Goal: Check status: Check status

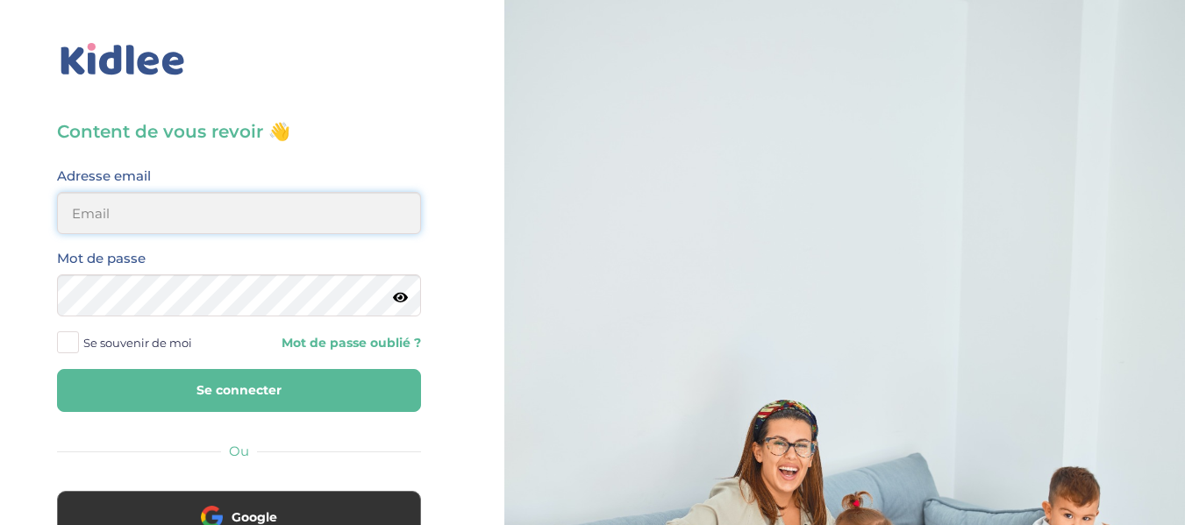
click at [285, 225] on input "email" at bounding box center [239, 213] width 364 height 42
type input "alexandrafournery@hotmail.com"
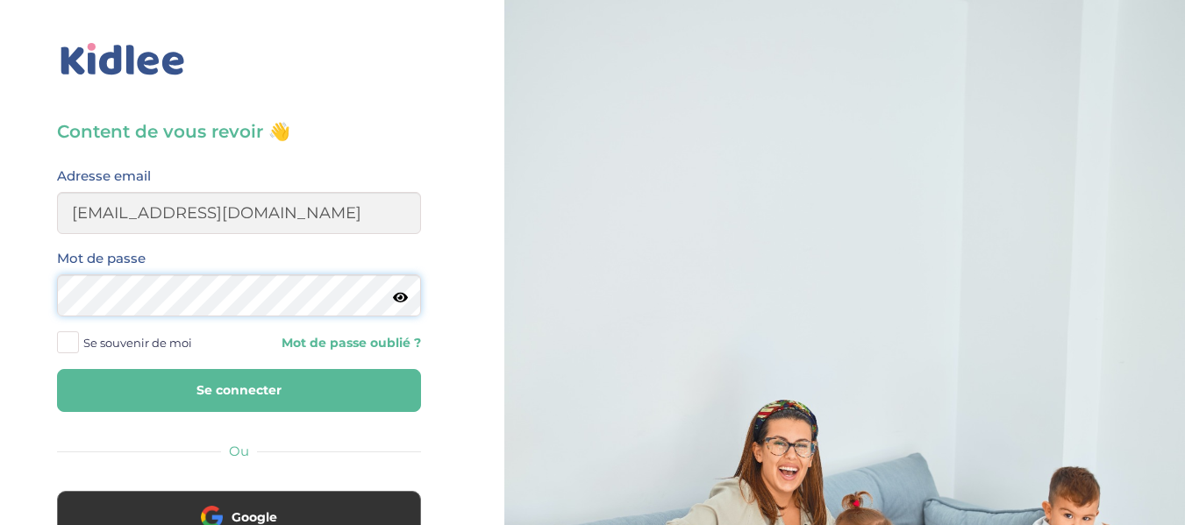
click at [57, 369] on button "Se connecter" at bounding box center [239, 390] width 364 height 43
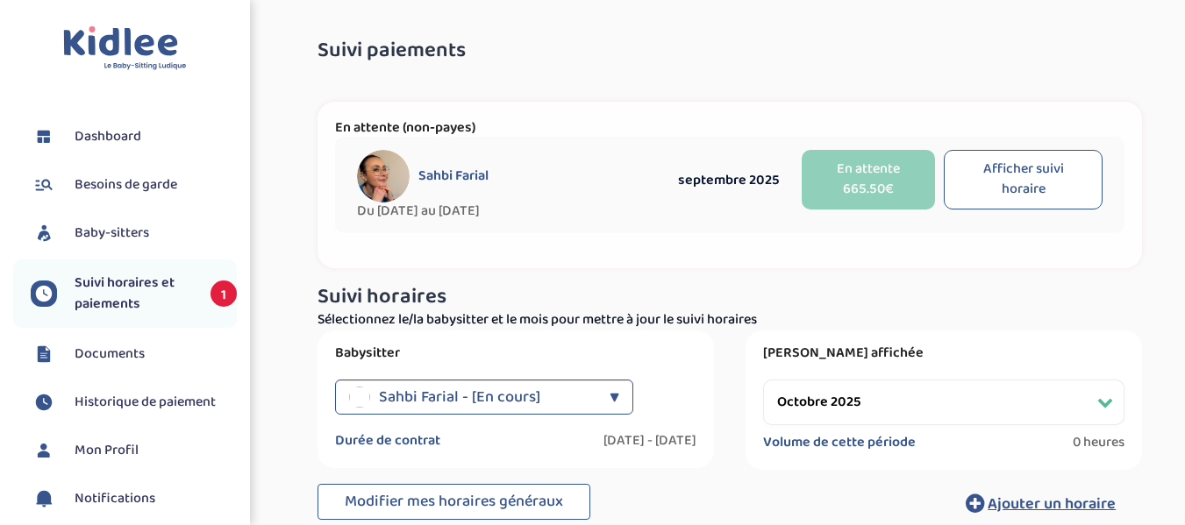
select select "octobre 2025"
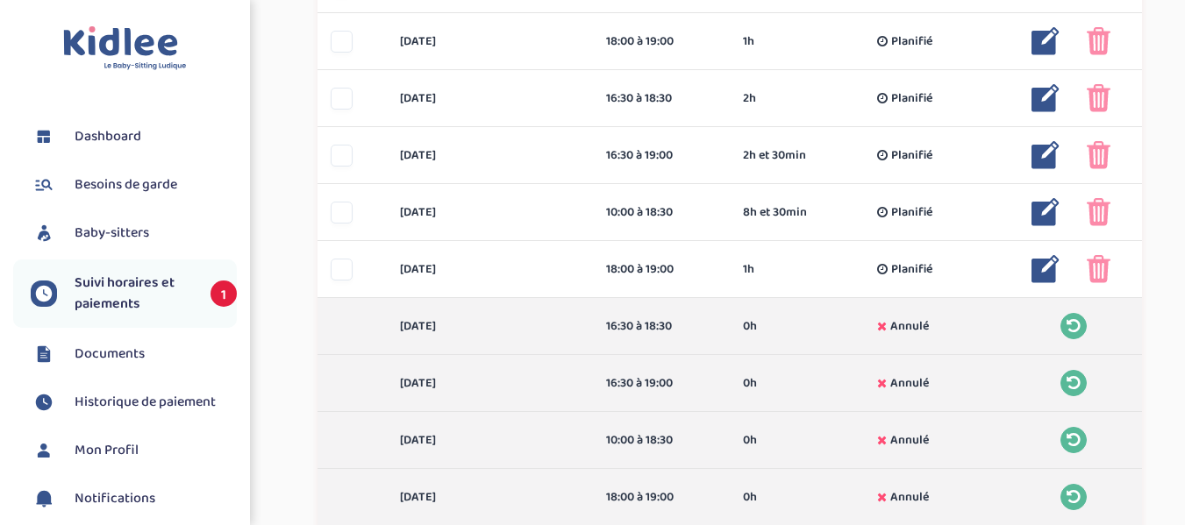
scroll to position [871, 0]
